Goal: Transaction & Acquisition: Purchase product/service

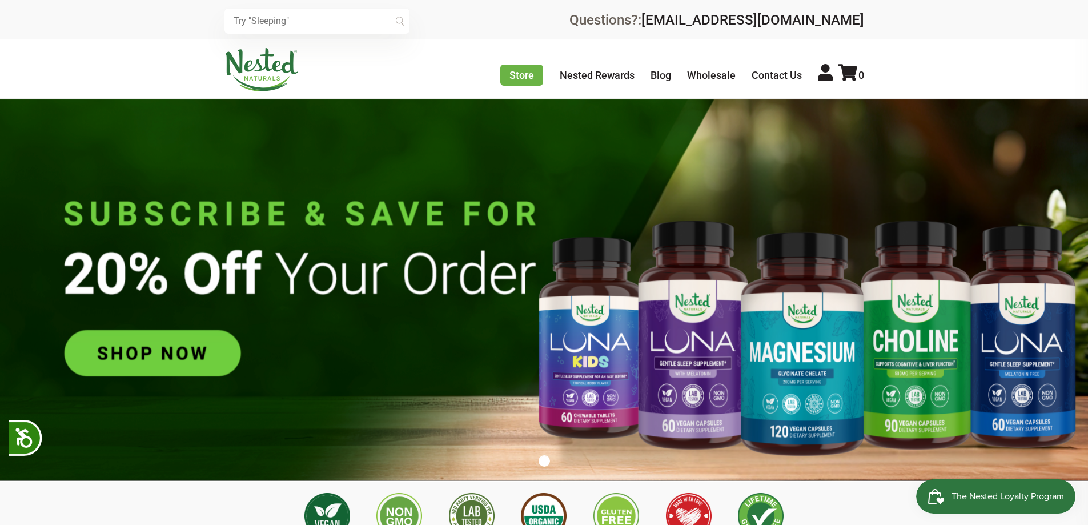
scroll to position [0, 200]
click at [270, 17] on input "text" at bounding box center [316, 21] width 185 height 25
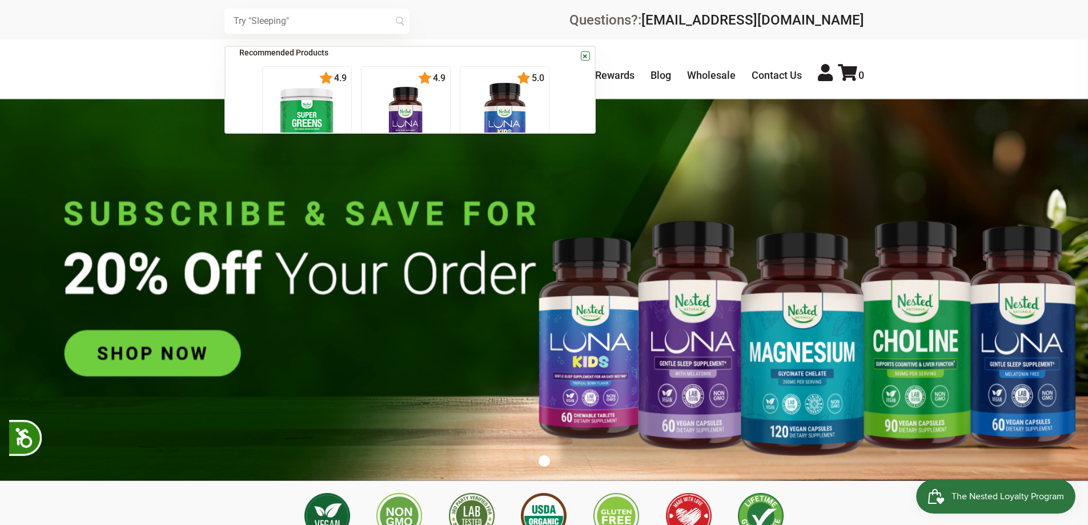
click at [270, 17] on input "text" at bounding box center [316, 21] width 185 height 25
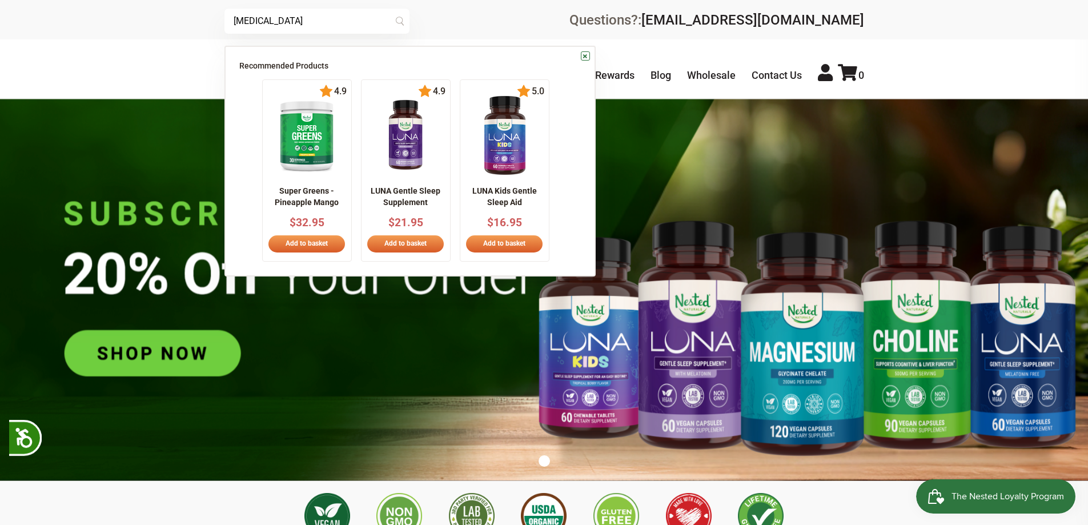
type input "[MEDICAL_DATA]"
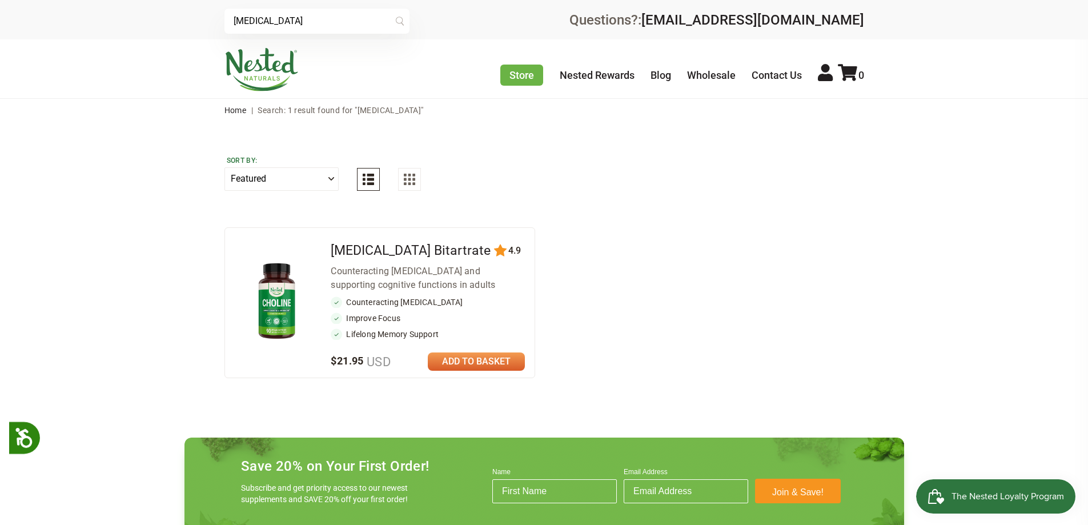
click at [280, 303] on img at bounding box center [276, 301] width 67 height 87
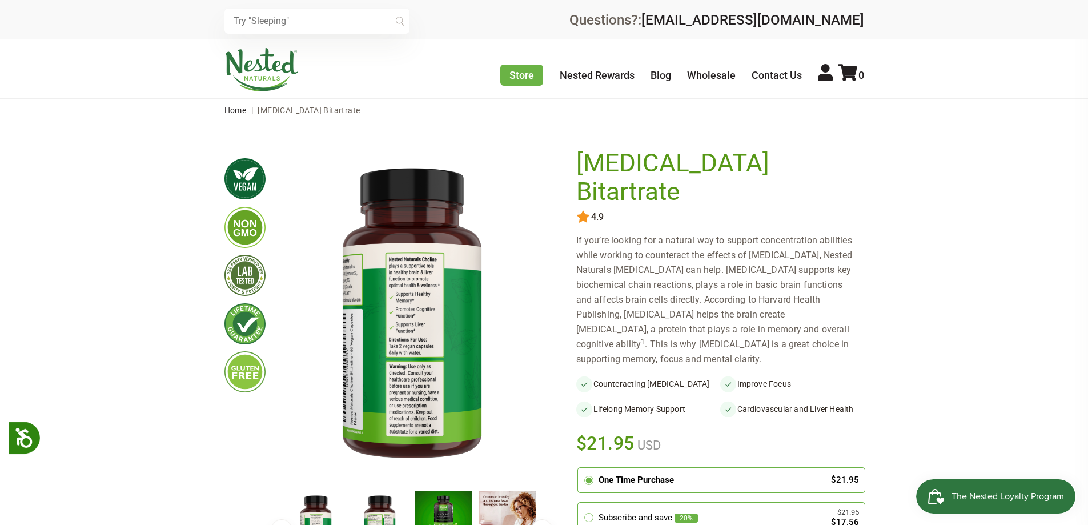
click at [240, 228] on img at bounding box center [244, 227] width 41 height 41
click at [247, 271] on img at bounding box center [244, 275] width 41 height 41
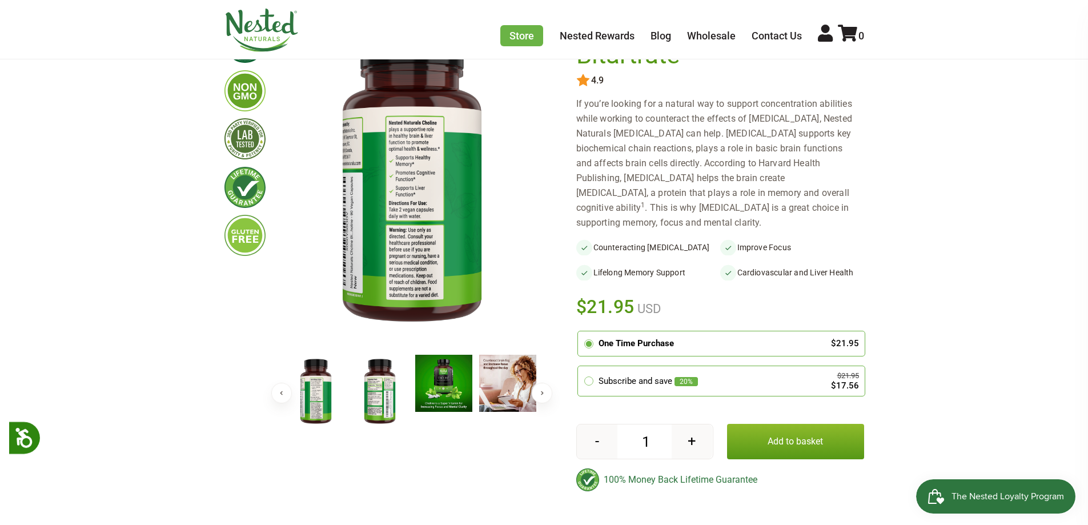
scroll to position [153, 0]
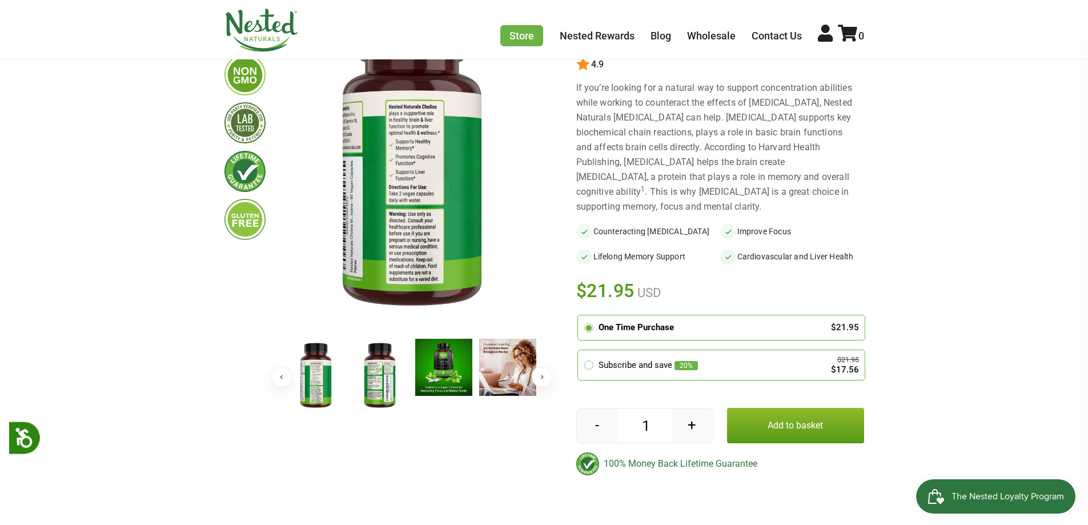
click at [374, 382] on img at bounding box center [379, 376] width 57 height 74
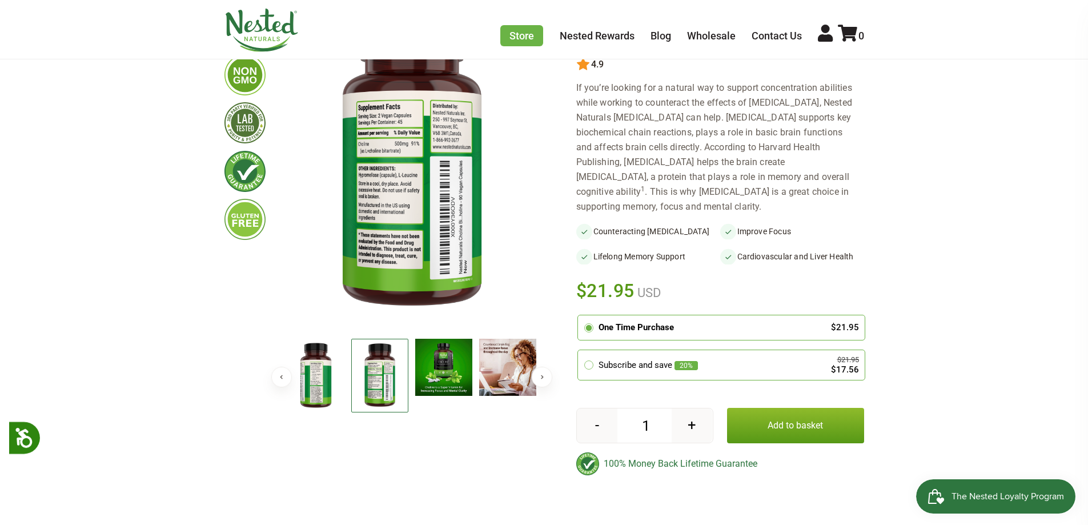
drag, startPoint x: 372, startPoint y: 374, endPoint x: 368, endPoint y: 363, distance: 11.3
click at [372, 369] on img at bounding box center [379, 376] width 57 height 74
click at [396, 142] on img at bounding box center [412, 163] width 256 height 332
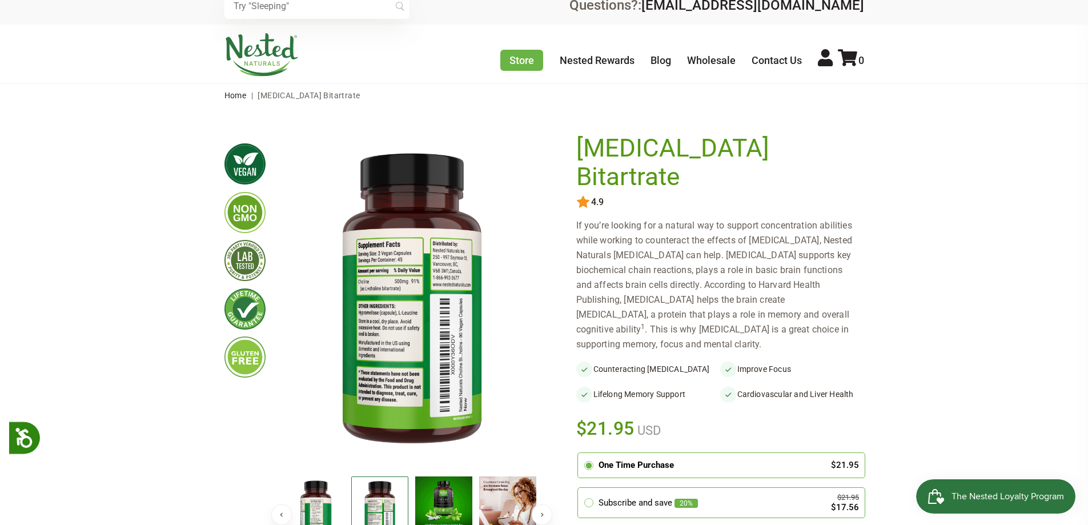
scroll to position [0, 0]
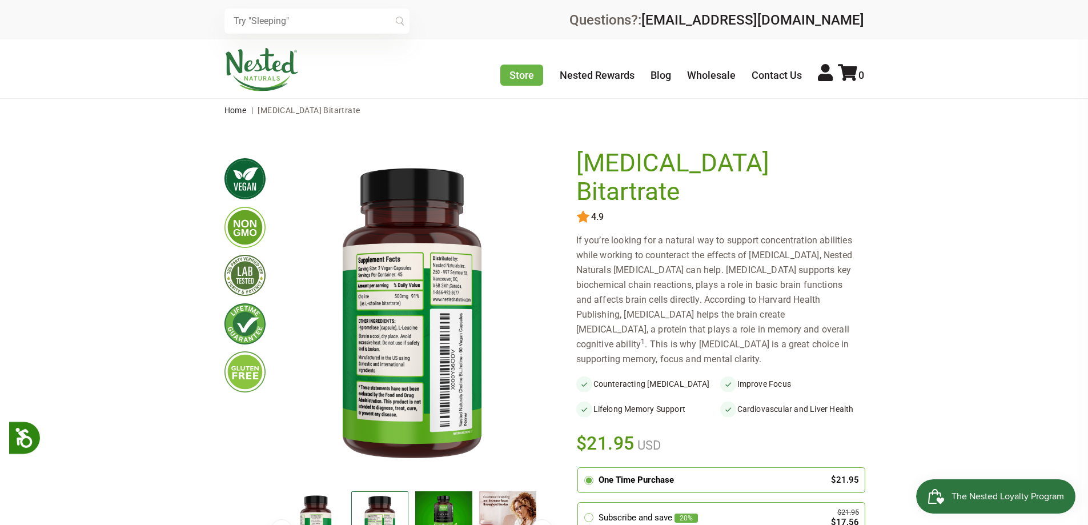
click at [387, 288] on img at bounding box center [412, 315] width 256 height 332
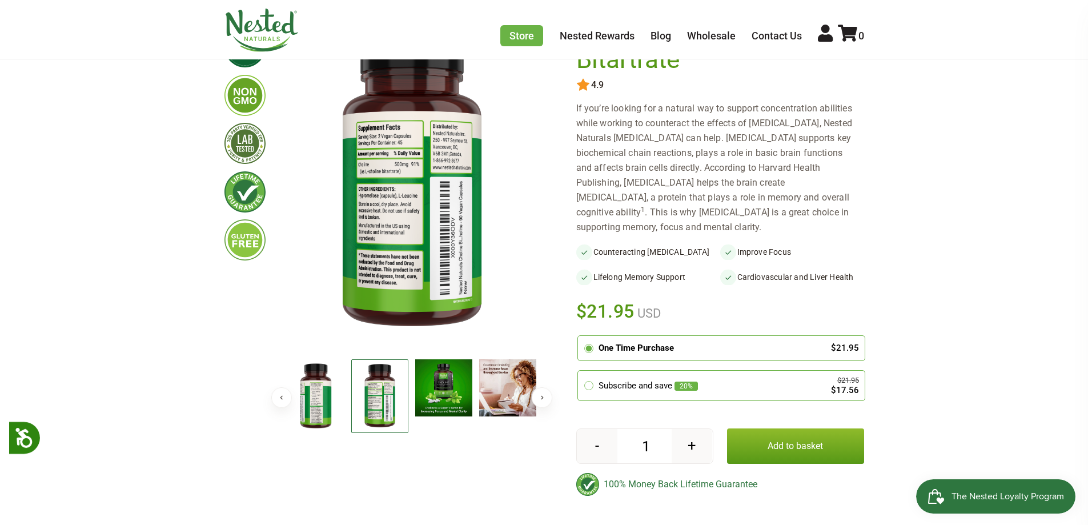
scroll to position [153, 0]
